Goal: Information Seeking & Learning: Learn about a topic

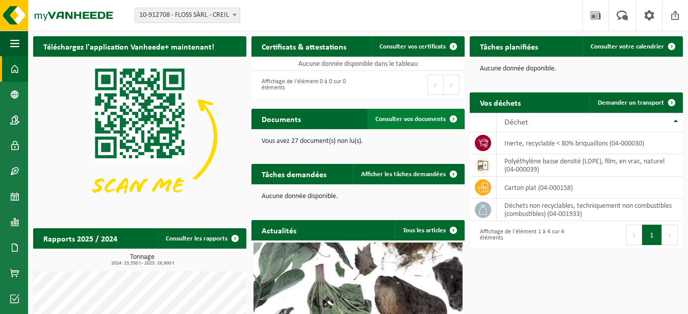
click at [423, 122] on span "Consulter vos documents" at bounding box center [411, 119] width 70 height 7
click at [12, 92] on span at bounding box center [14, 95] width 9 height 26
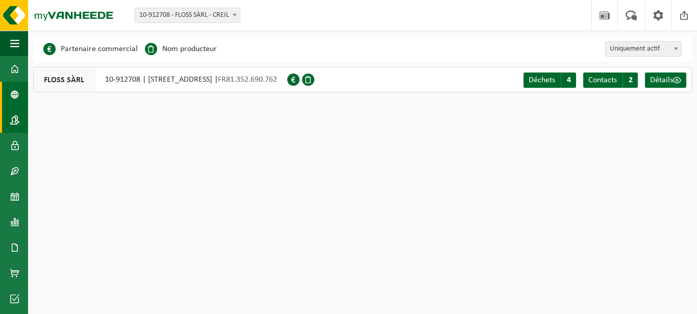
click at [13, 119] on span at bounding box center [14, 120] width 9 height 26
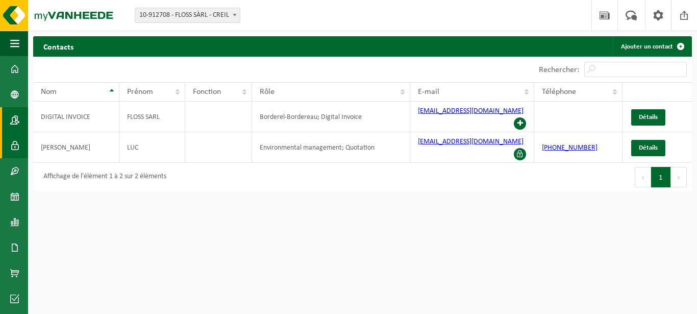
click at [14, 143] on span at bounding box center [14, 146] width 9 height 26
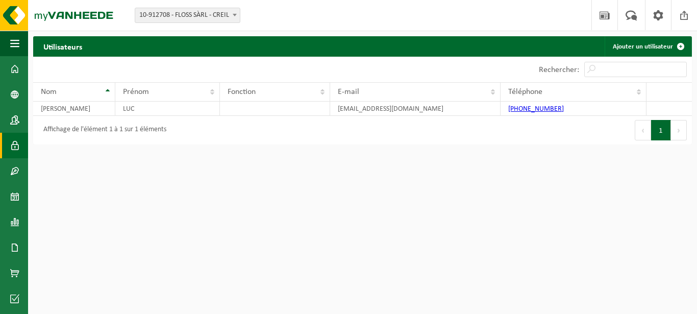
click at [17, 167] on span at bounding box center [14, 171] width 9 height 26
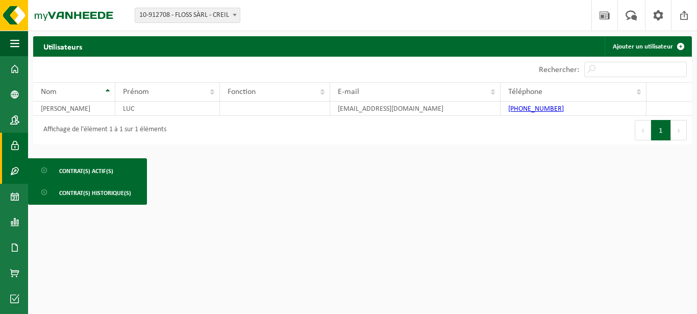
click at [17, 167] on span at bounding box center [14, 171] width 9 height 26
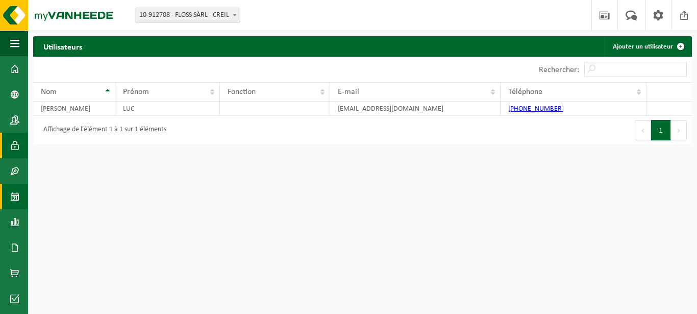
click at [13, 194] on span at bounding box center [14, 197] width 9 height 26
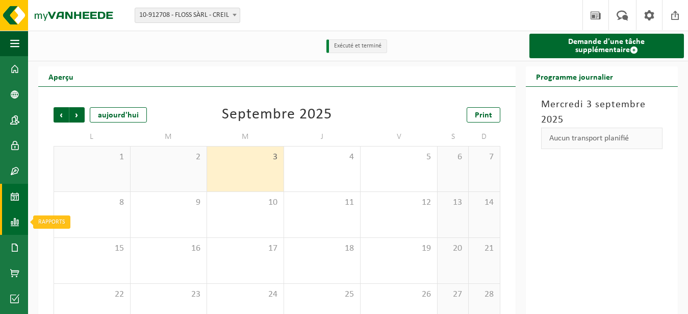
click at [19, 221] on span at bounding box center [14, 222] width 9 height 26
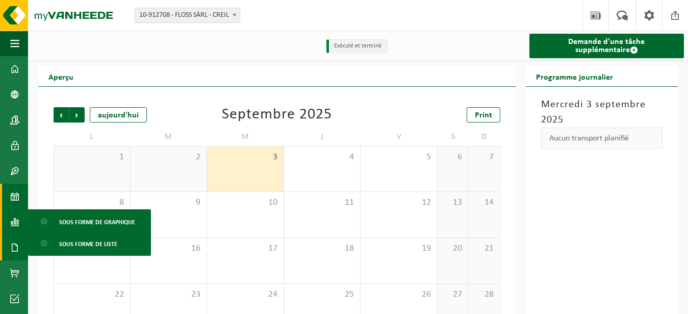
click at [11, 245] on span at bounding box center [14, 248] width 9 height 26
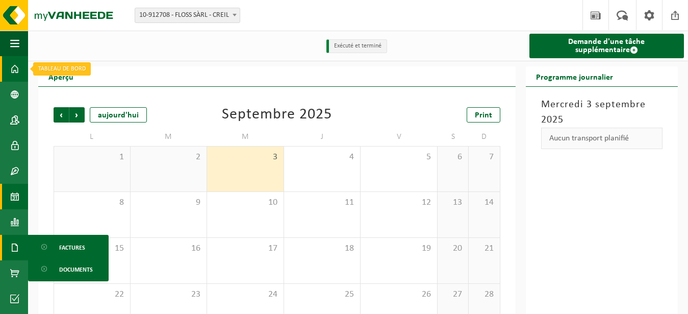
click at [11, 68] on span at bounding box center [14, 69] width 9 height 26
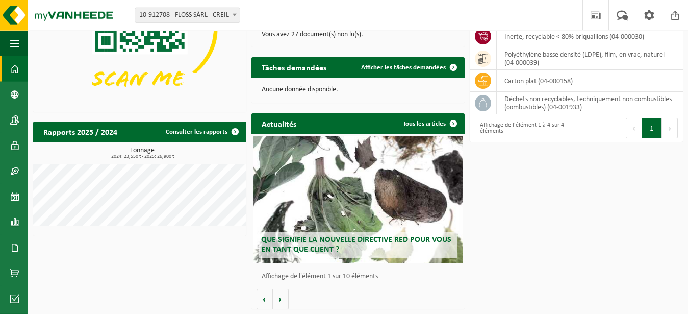
scroll to position [107, 0]
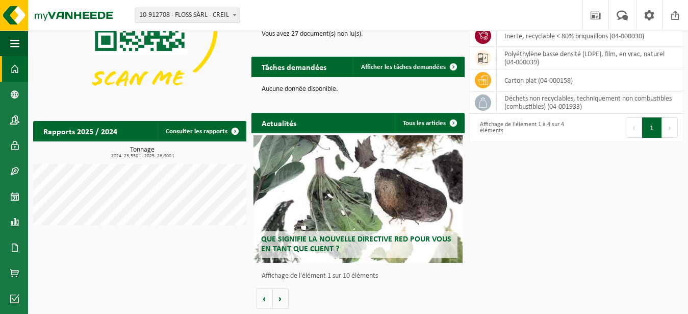
click at [365, 171] on div "Que signifie la nouvelle directive RED pour vous en tant que client ?" at bounding box center [358, 199] width 209 height 128
